Goal: Check status: Check status

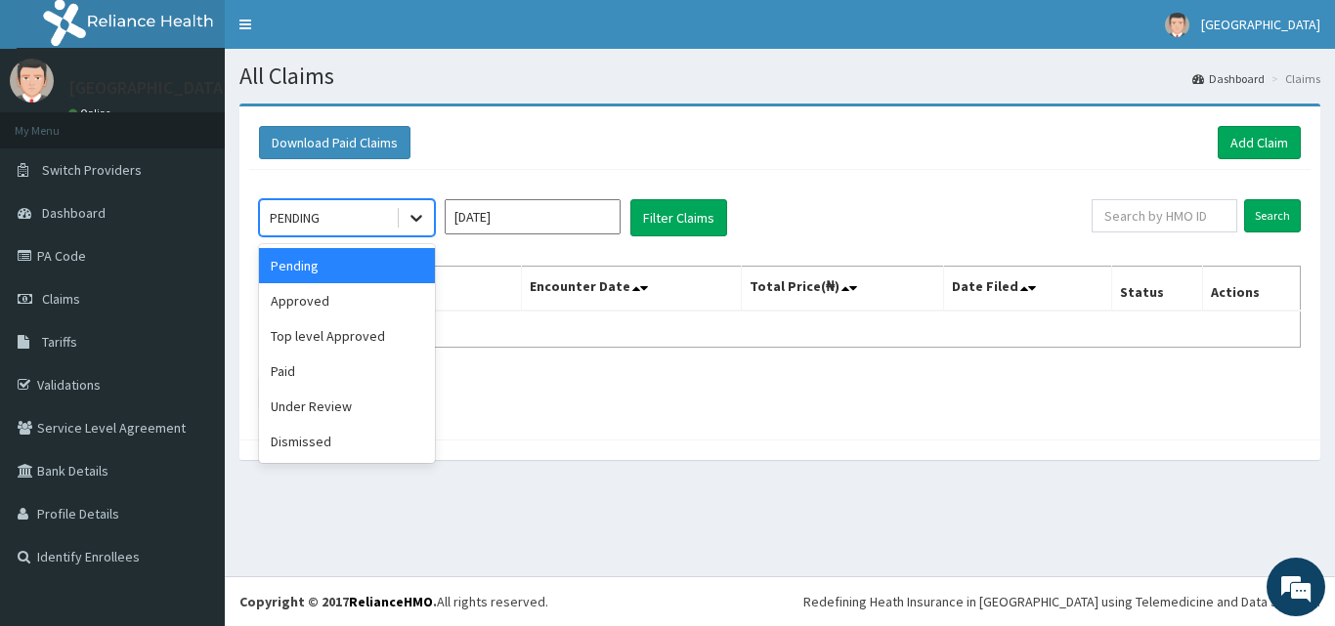
click at [419, 214] on icon at bounding box center [416, 218] width 20 height 20
click at [347, 301] on div "Approved" at bounding box center [347, 300] width 176 height 35
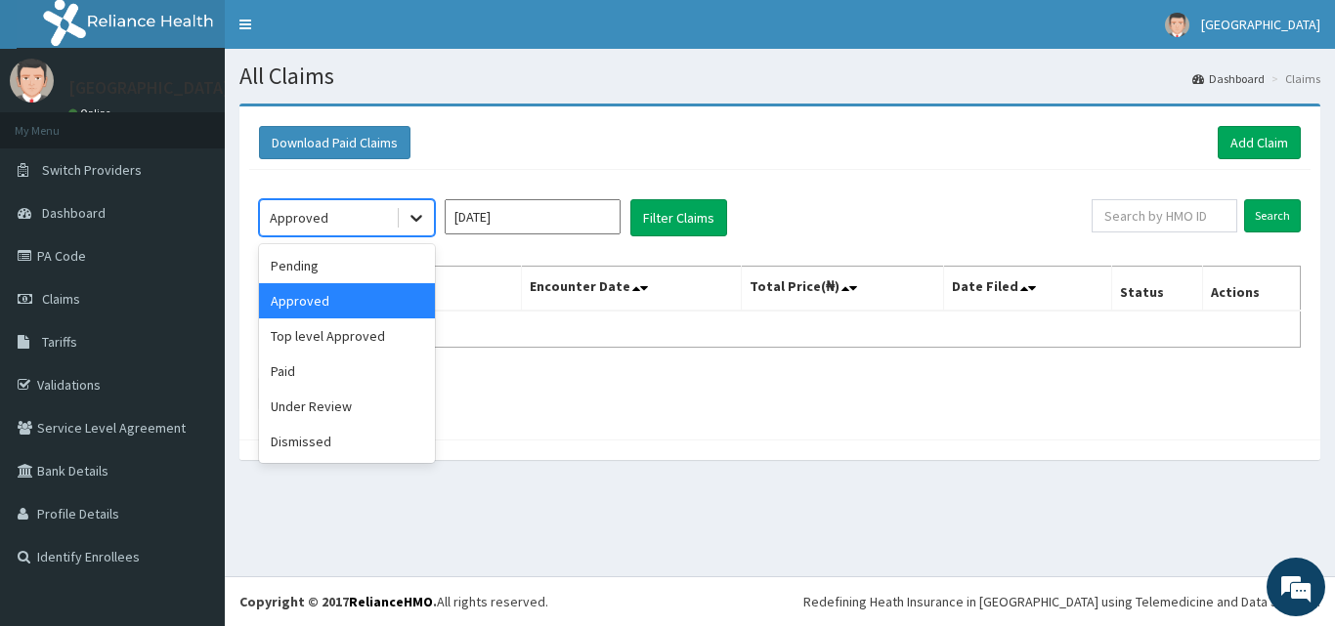
click at [419, 218] on icon at bounding box center [416, 219] width 12 height 7
click at [300, 377] on div "Paid" at bounding box center [347, 371] width 176 height 35
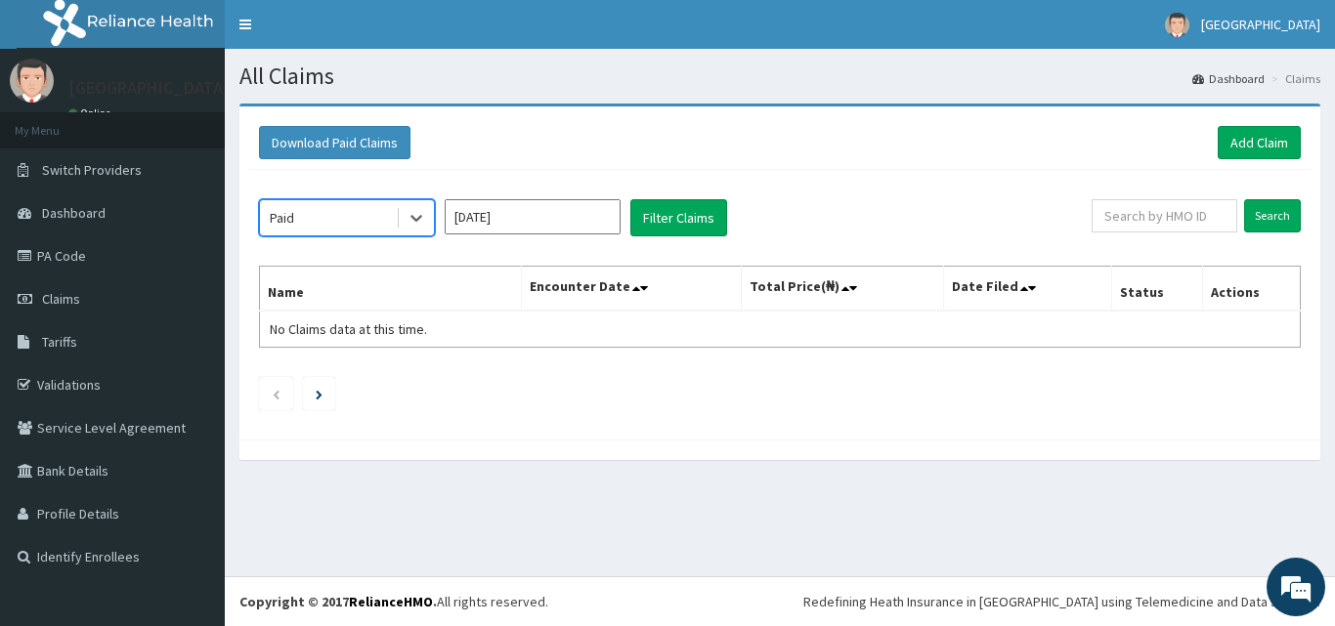
click at [546, 202] on input "[DATE]" at bounding box center [533, 216] width 176 height 35
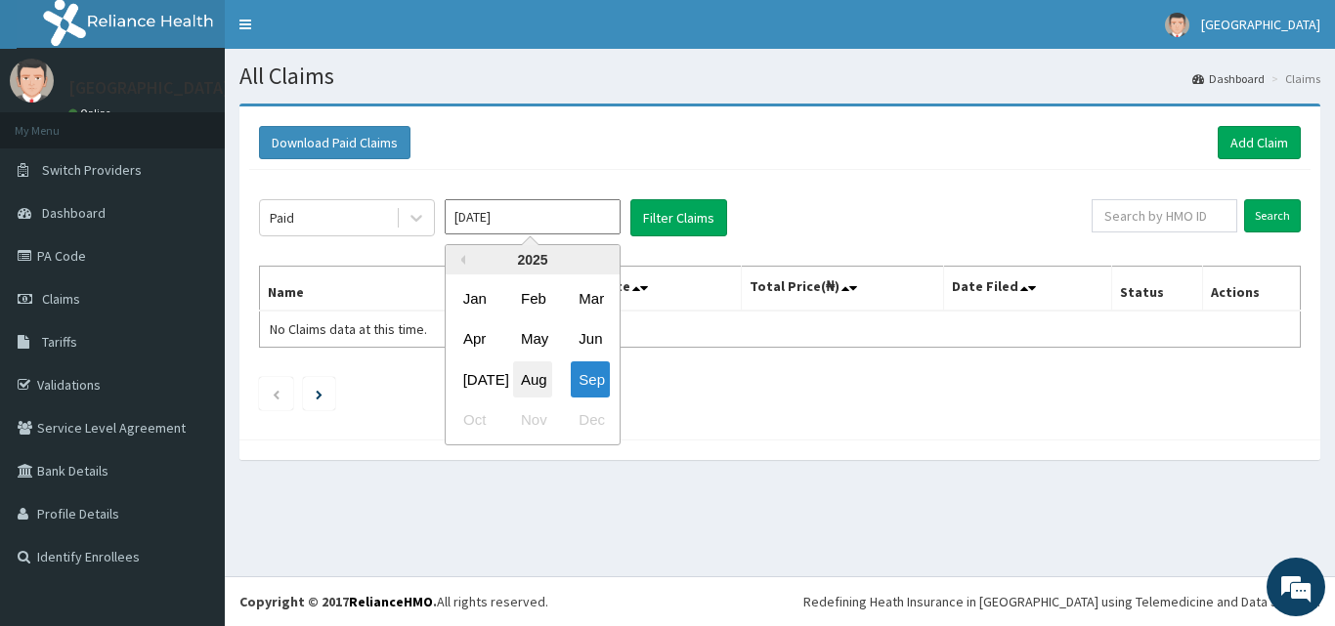
click at [531, 394] on div "Aug" at bounding box center [532, 380] width 39 height 36
type input "[DATE]"
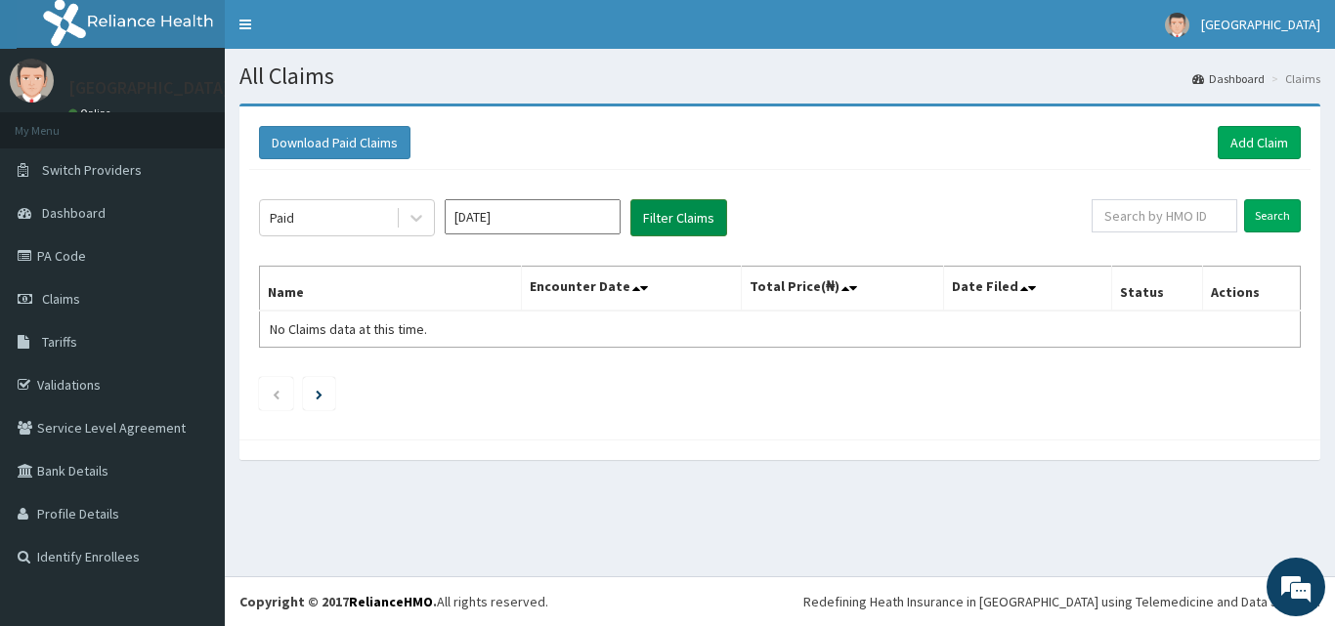
click at [705, 224] on button "Filter Claims" at bounding box center [678, 217] width 97 height 37
click at [47, 261] on link "PA Code" at bounding box center [112, 256] width 225 height 43
click at [422, 214] on icon at bounding box center [416, 218] width 20 height 20
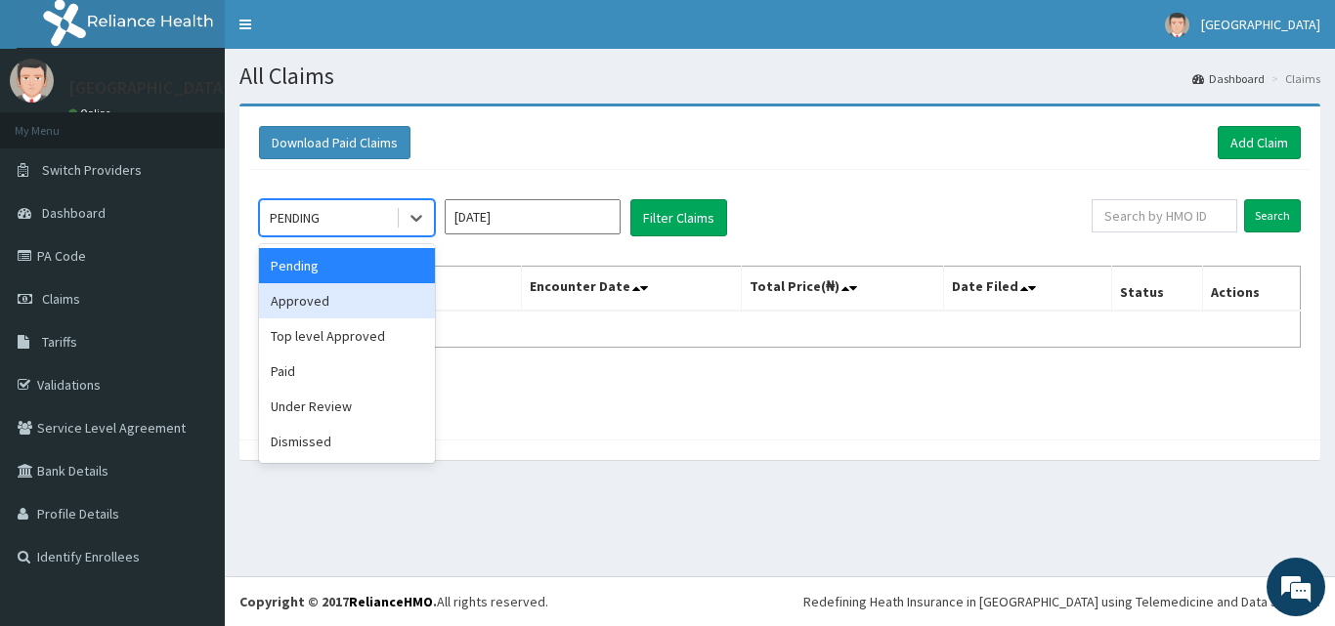
click at [354, 301] on div "Approved" at bounding box center [347, 300] width 176 height 35
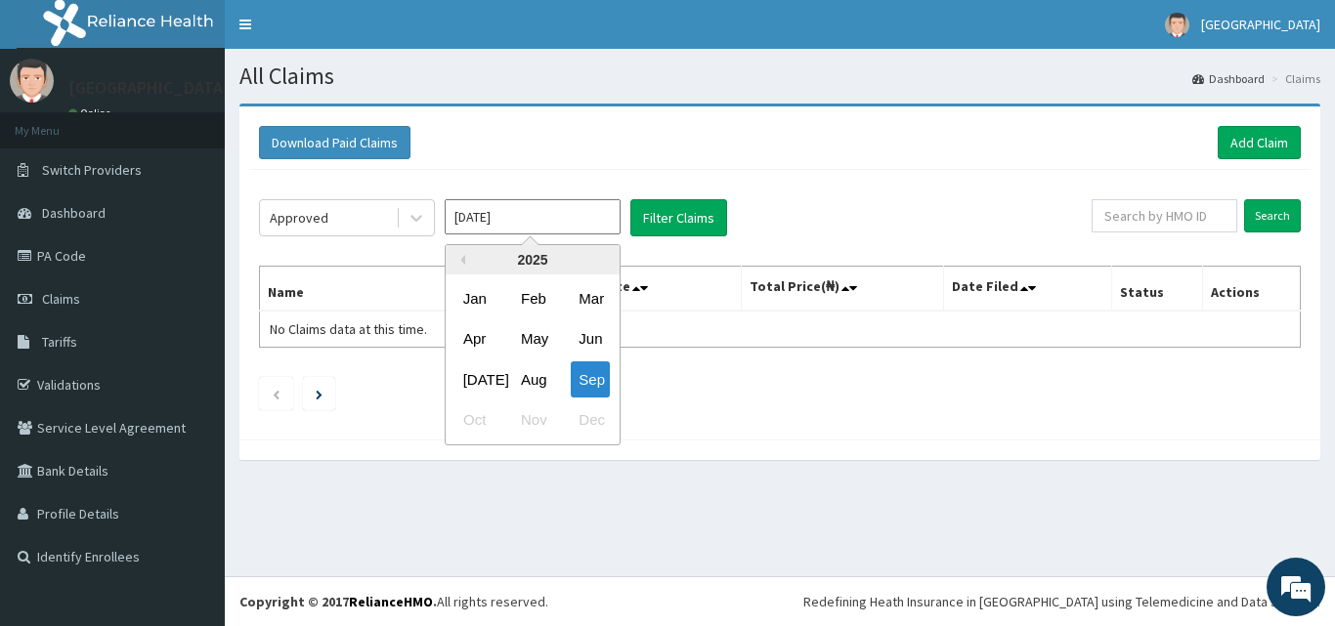
click at [562, 230] on input "[DATE]" at bounding box center [533, 216] width 176 height 35
click at [530, 378] on div "Aug" at bounding box center [532, 380] width 39 height 36
type input "[DATE]"
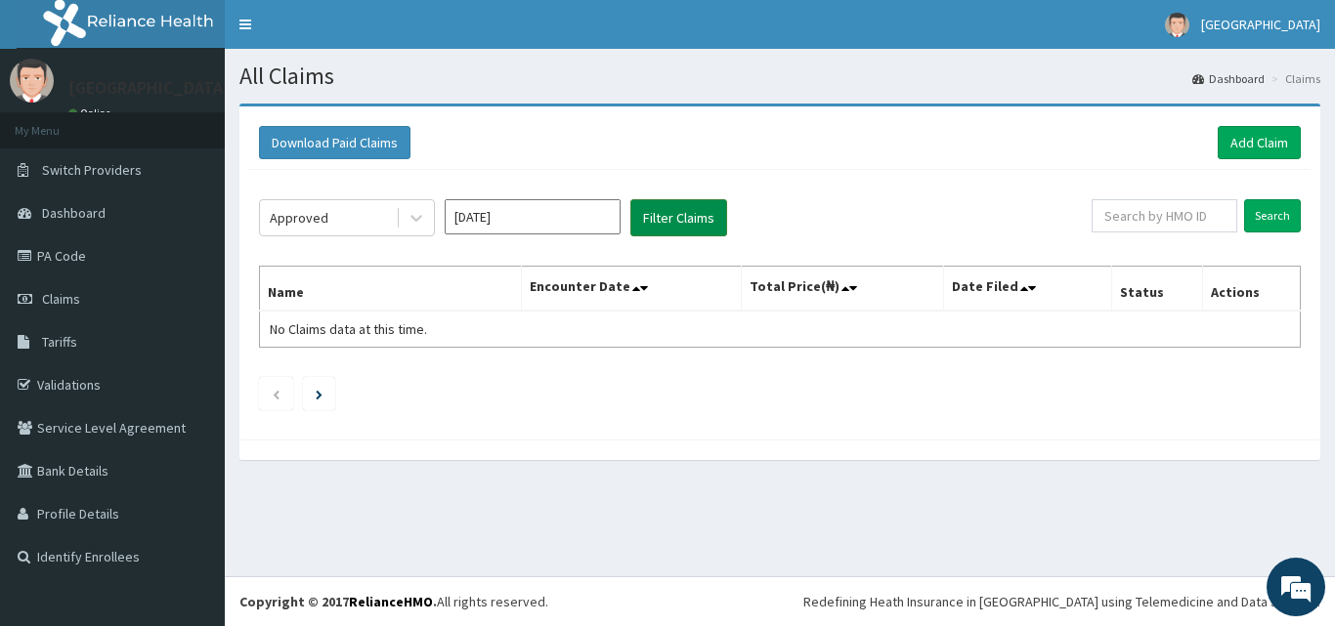
click at [689, 228] on button "Filter Claims" at bounding box center [678, 217] width 97 height 37
click at [676, 214] on button "Filter Claims" at bounding box center [678, 217] width 97 height 37
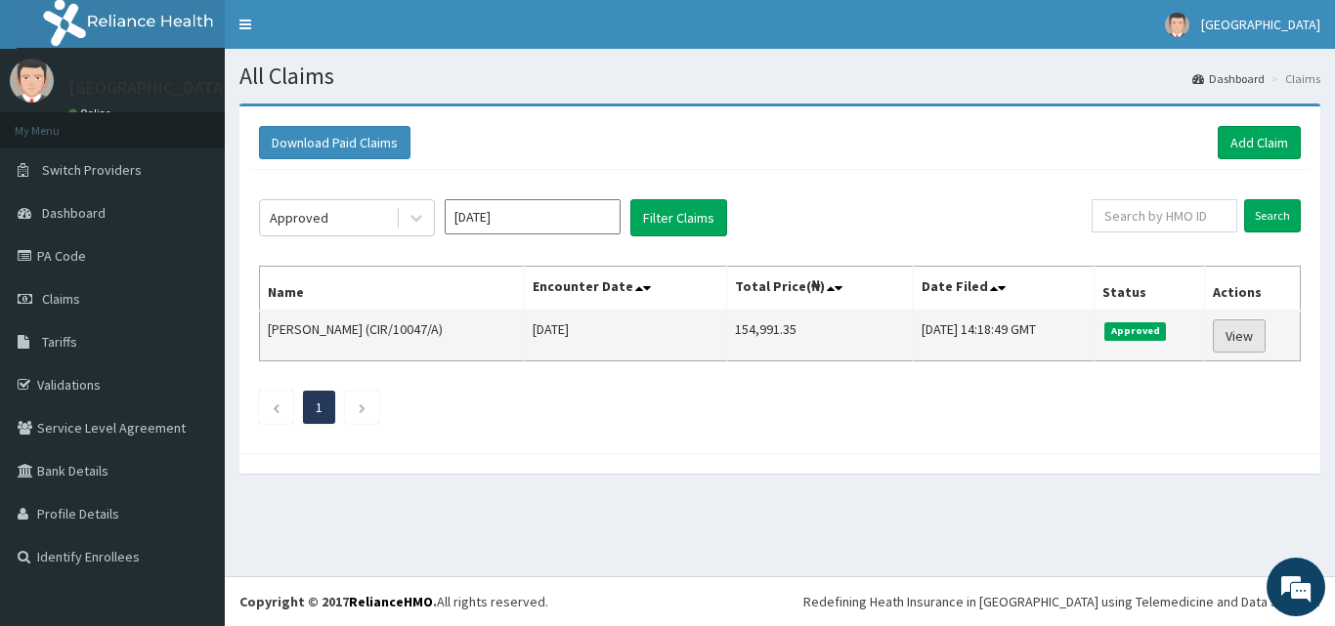
click at [1262, 344] on link "View" at bounding box center [1239, 336] width 53 height 33
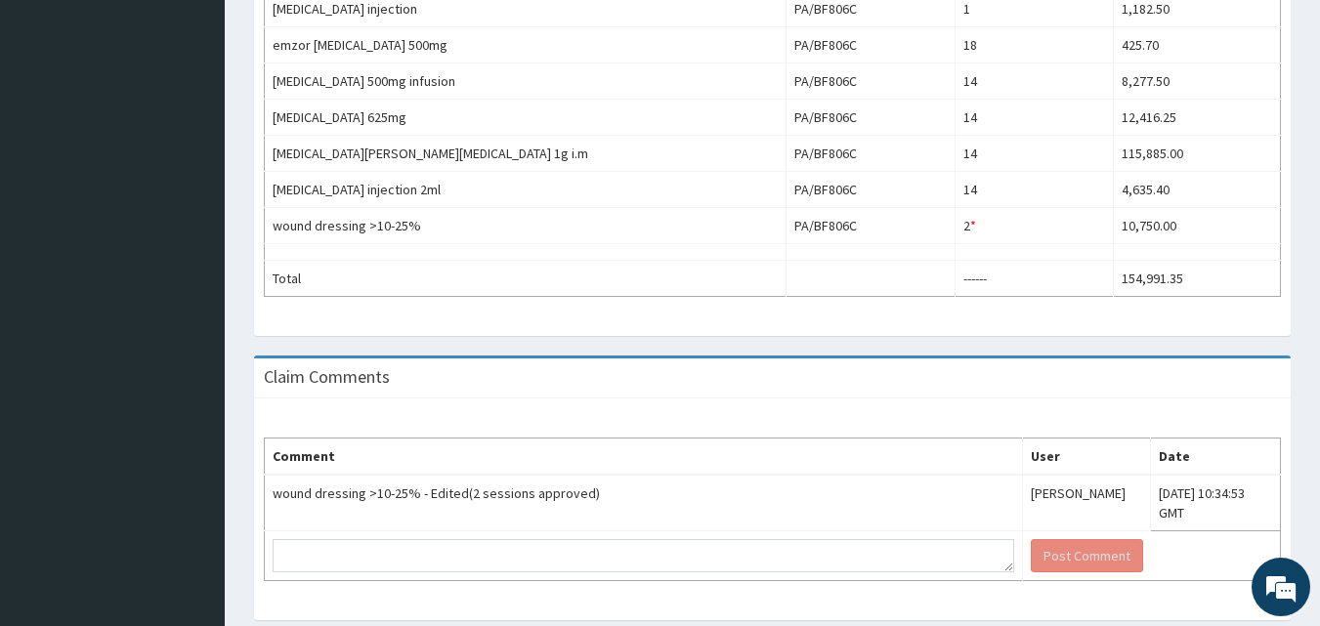
scroll to position [736, 0]
